Goal: Find specific page/section: Find specific page/section

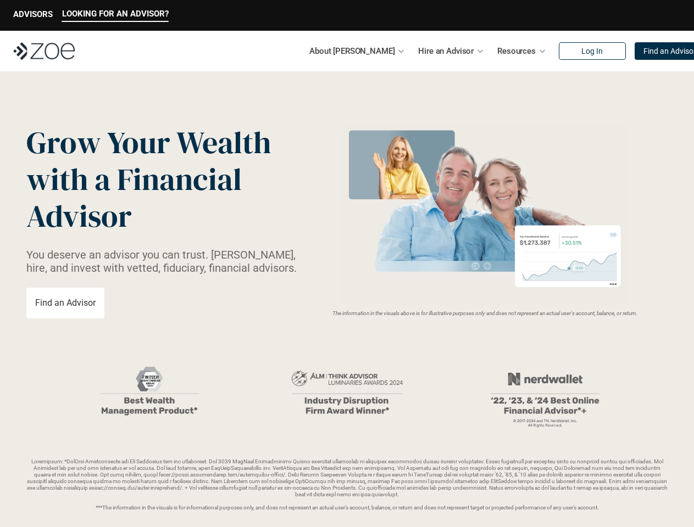
click at [347, 264] on img at bounding box center [484, 214] width 293 height 179
click at [33, 15] on p "ADVISORS" at bounding box center [33, 14] width 40 height 10
